Goal: Transaction & Acquisition: Book appointment/travel/reservation

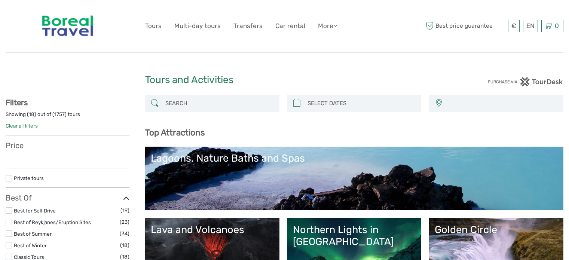
select select
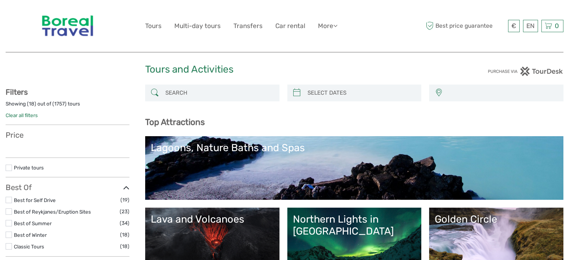
select select
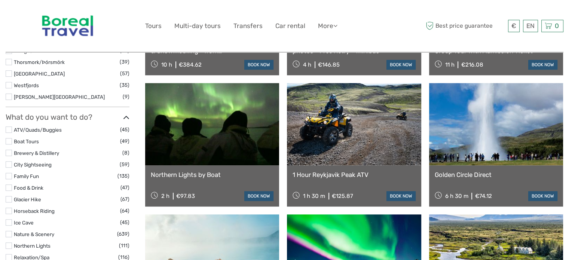
scroll to position [613, 0]
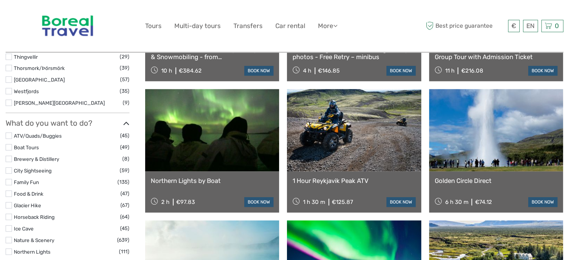
click at [507, 105] on link at bounding box center [496, 130] width 134 height 82
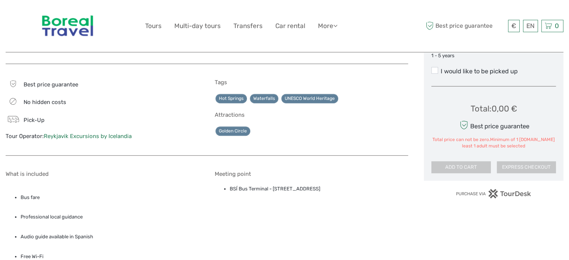
scroll to position [464, 0]
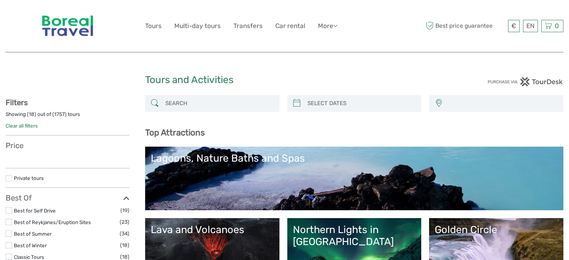
select select
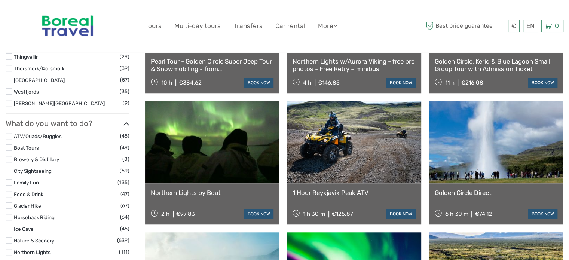
scroll to position [613, 0]
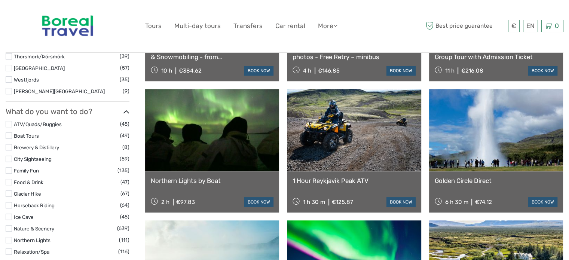
select select
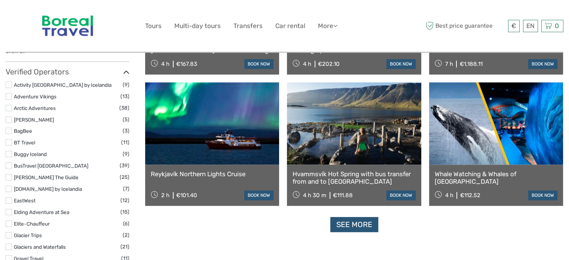
scroll to position [897, 0]
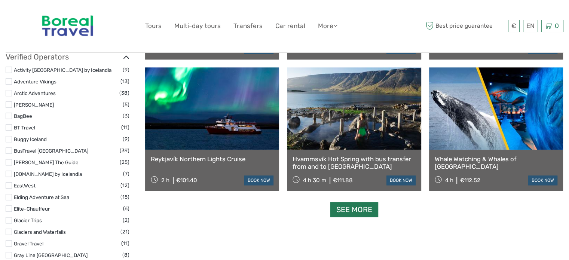
click at [344, 211] on link "See more" at bounding box center [354, 209] width 48 height 15
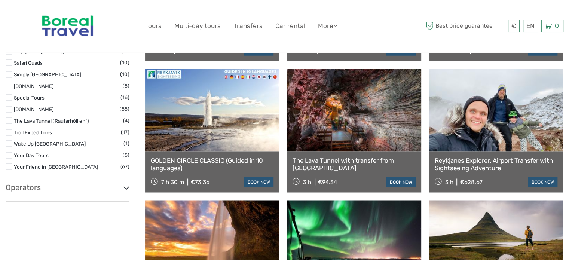
scroll to position [1241, 0]
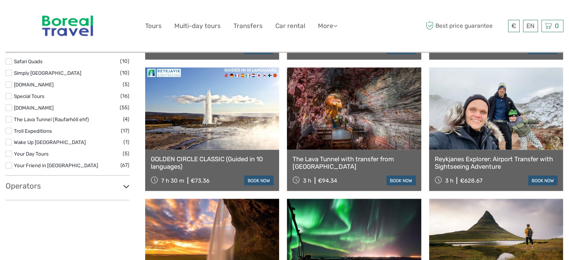
click at [232, 122] on link at bounding box center [212, 108] width 134 height 82
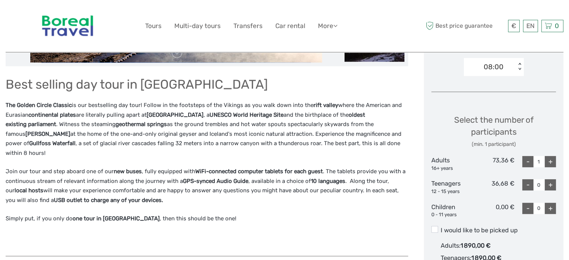
scroll to position [284, 0]
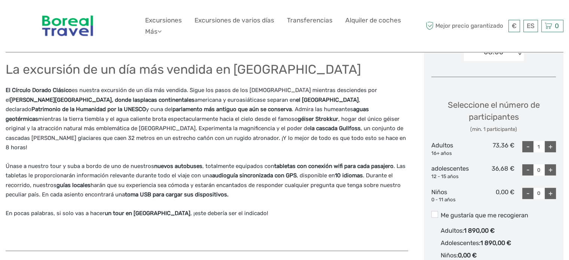
click at [418, 63] on div at bounding box center [215, 233] width 418 height 739
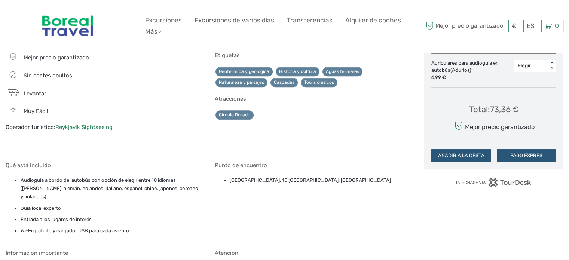
scroll to position [509, 0]
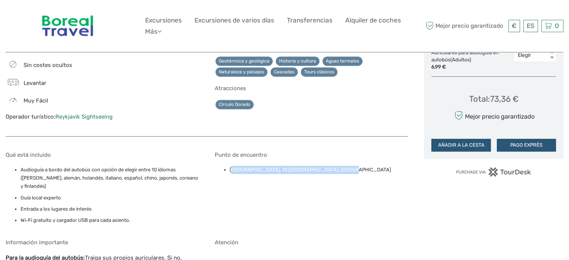
drag, startPoint x: 332, startPoint y: 158, endPoint x: 231, endPoint y: 163, distance: 101.4
click at [231, 166] on li "[GEOGRAPHIC_DATA], 10 [GEOGRAPHIC_DATA], [GEOGRAPHIC_DATA]" at bounding box center [319, 170] width 178 height 8
copy font "erminal de [GEOGRAPHIC_DATA], 10 [GEOGRAPHIC_DATA], [GEOGRAPHIC_DATA]"
click at [233, 178] on div "Punto de encuentro [GEOGRAPHIC_DATA], 10 [GEOGRAPHIC_DATA], [GEOGRAPHIC_DATA]" at bounding box center [311, 189] width 193 height 76
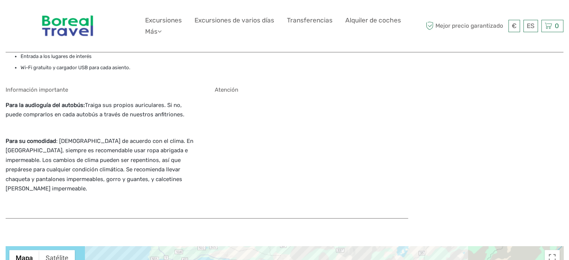
scroll to position [763, 0]
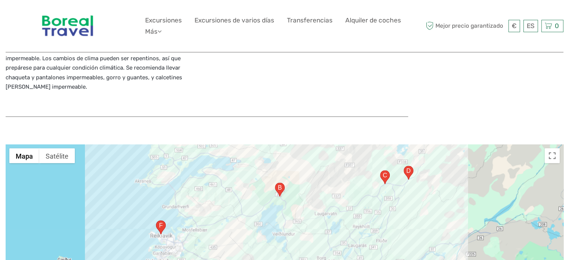
click at [290, 69] on div "Atención" at bounding box center [311, 47] width 193 height 125
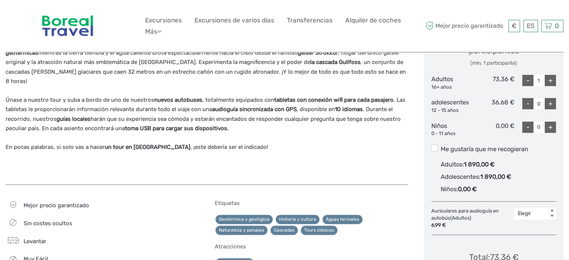
scroll to position [344, 0]
